Goal: Transaction & Acquisition: Purchase product/service

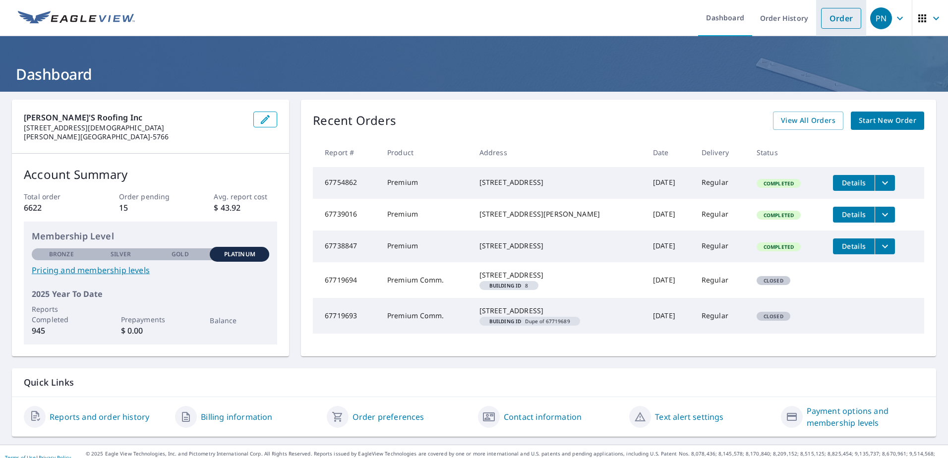
click at [836, 17] on link "Order" at bounding box center [841, 18] width 40 height 21
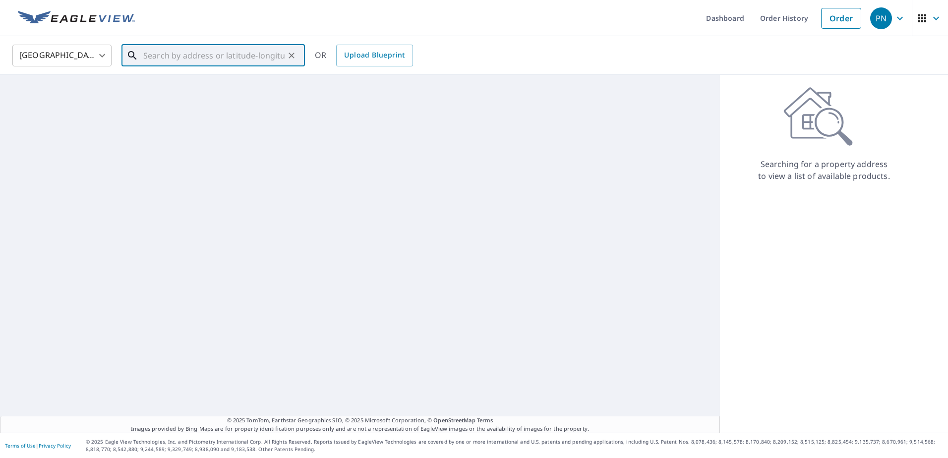
click at [220, 57] on input "text" at bounding box center [213, 56] width 141 height 28
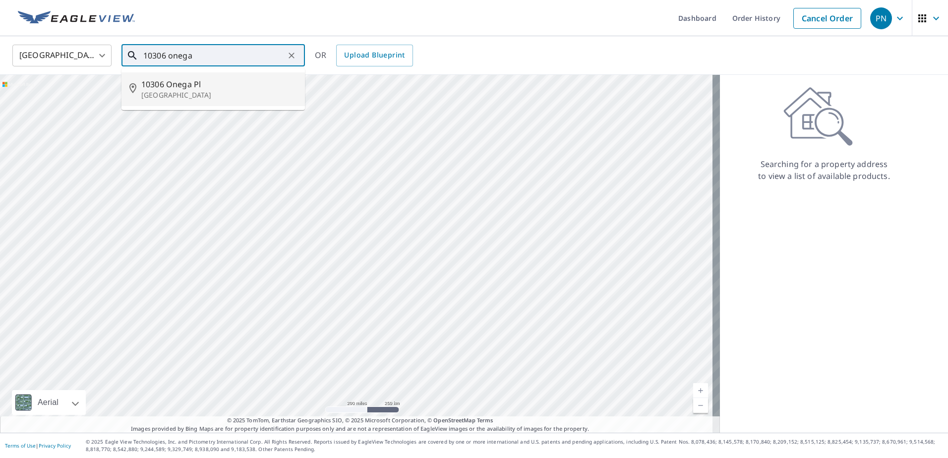
click at [196, 82] on span "10306 Onega Pl" at bounding box center [219, 84] width 156 height 12
type input "[STREET_ADDRESS]"
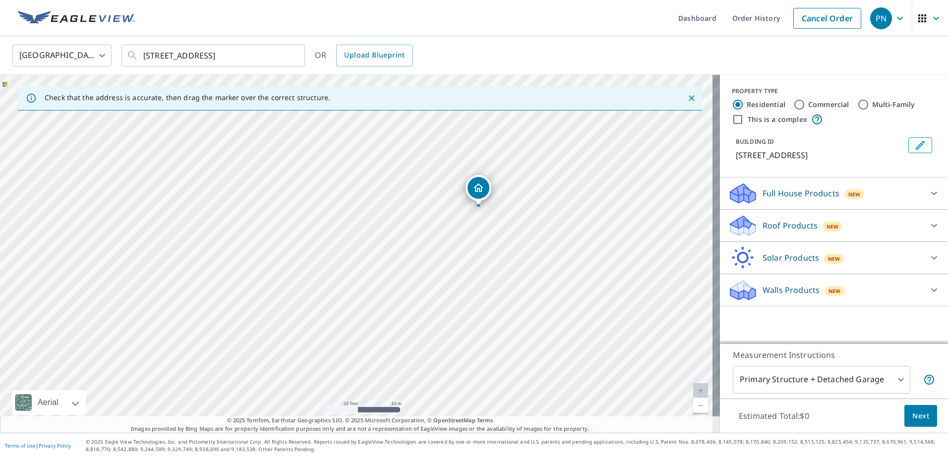
drag, startPoint x: 431, startPoint y: 251, endPoint x: 355, endPoint y: 293, distance: 86.3
click at [362, 293] on div "[STREET_ADDRESS]" at bounding box center [360, 254] width 720 height 358
click at [787, 227] on p "Roof Products" at bounding box center [789, 226] width 55 height 12
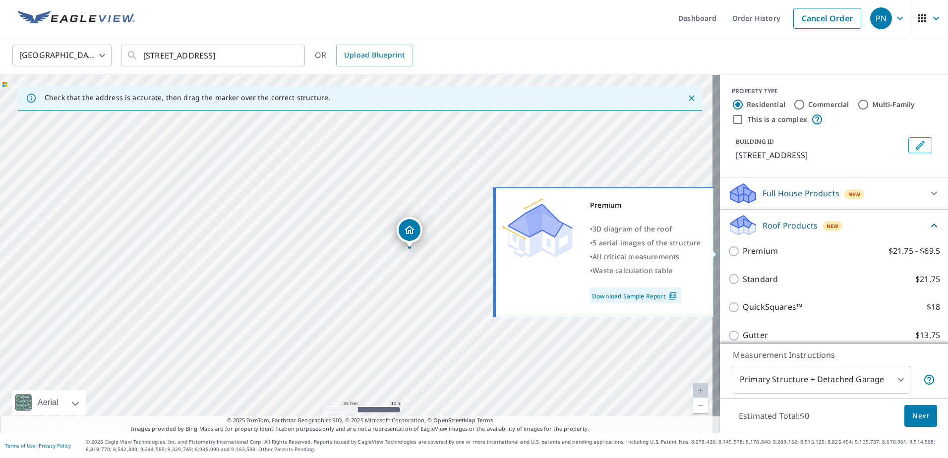
click at [778, 247] on label "Premium $21.75 - $69.5" at bounding box center [841, 251] width 197 height 12
click at [743, 247] on input "Premium $21.75 - $69.5" at bounding box center [735, 251] width 15 height 12
checkbox input "true"
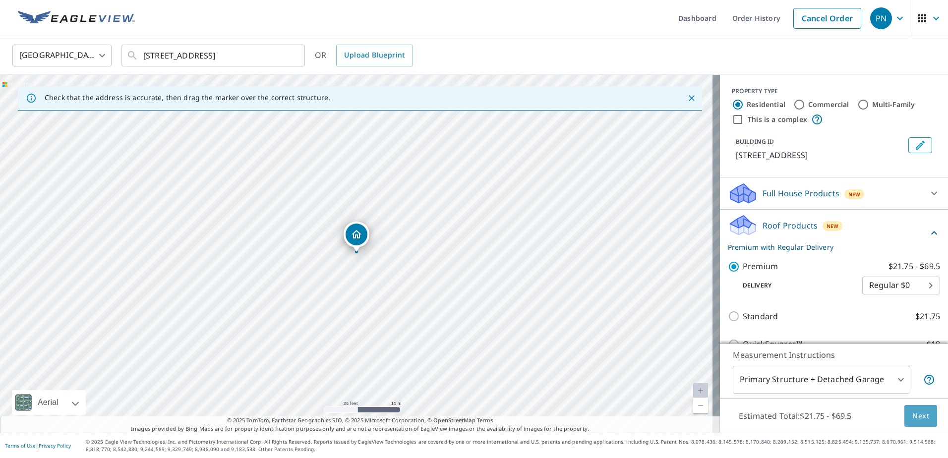
click at [912, 413] on span "Next" at bounding box center [920, 416] width 17 height 12
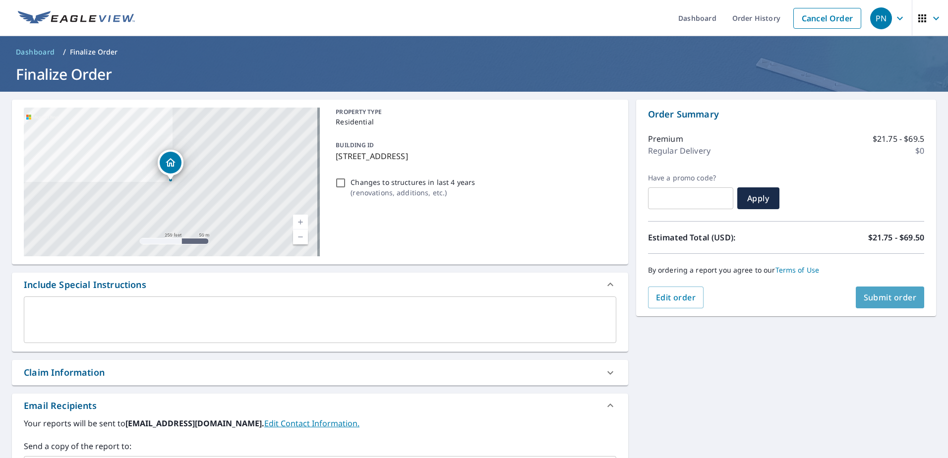
click at [864, 297] on span "Submit order" at bounding box center [890, 297] width 53 height 11
